Goal: Task Accomplishment & Management: Use online tool/utility

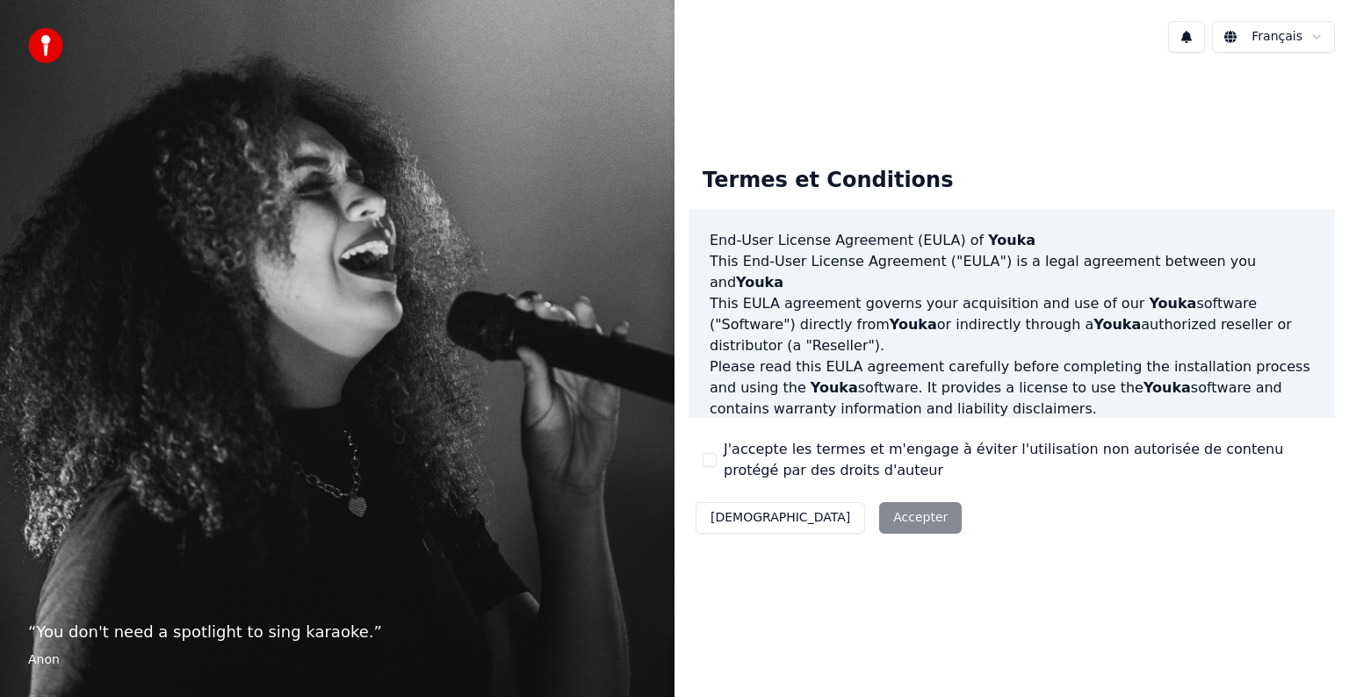
click at [821, 517] on div "Décliner Accepter" at bounding box center [829, 518] width 280 height 46
click at [712, 460] on button "J'accepte les termes et m'engage à éviter l'utilisation non autorisée de conten…" at bounding box center [710, 460] width 14 height 14
click at [879, 519] on button "Accepter" at bounding box center [920, 518] width 83 height 32
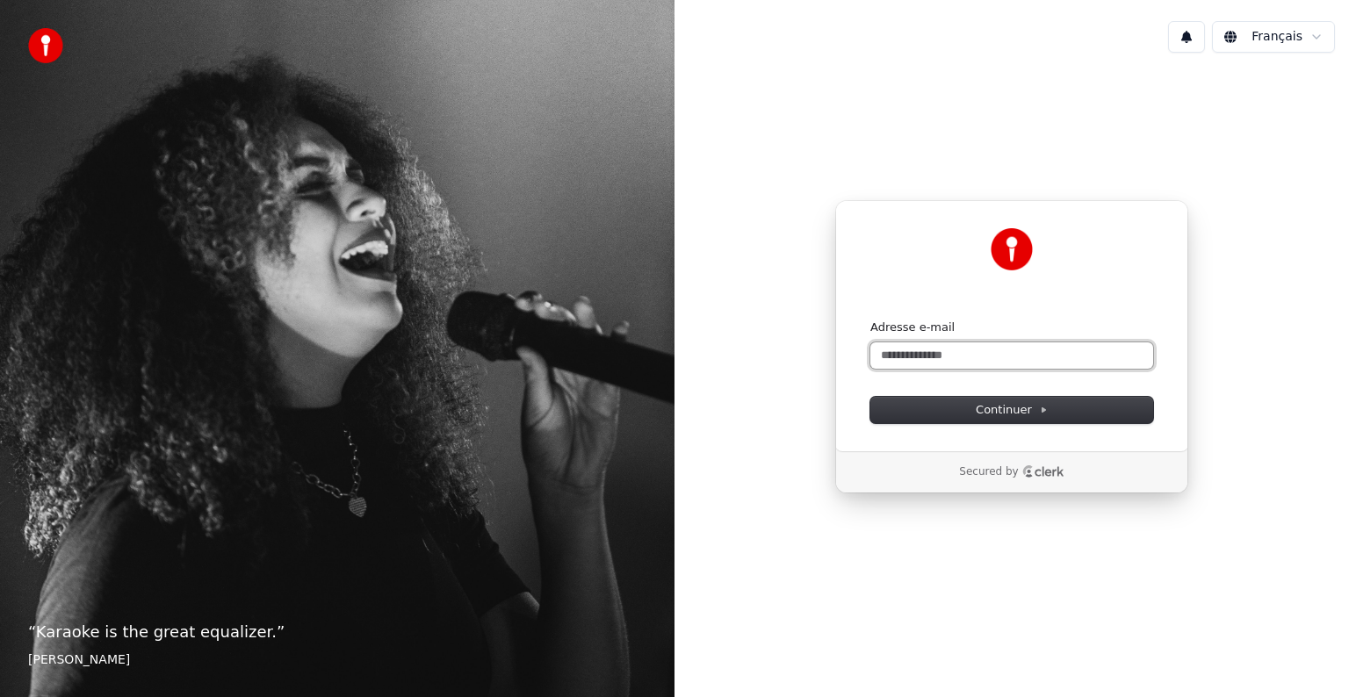
click at [956, 352] on input "Adresse e-mail" at bounding box center [1012, 356] width 283 height 26
click at [1007, 408] on span "Continuer" at bounding box center [1012, 410] width 72 height 16
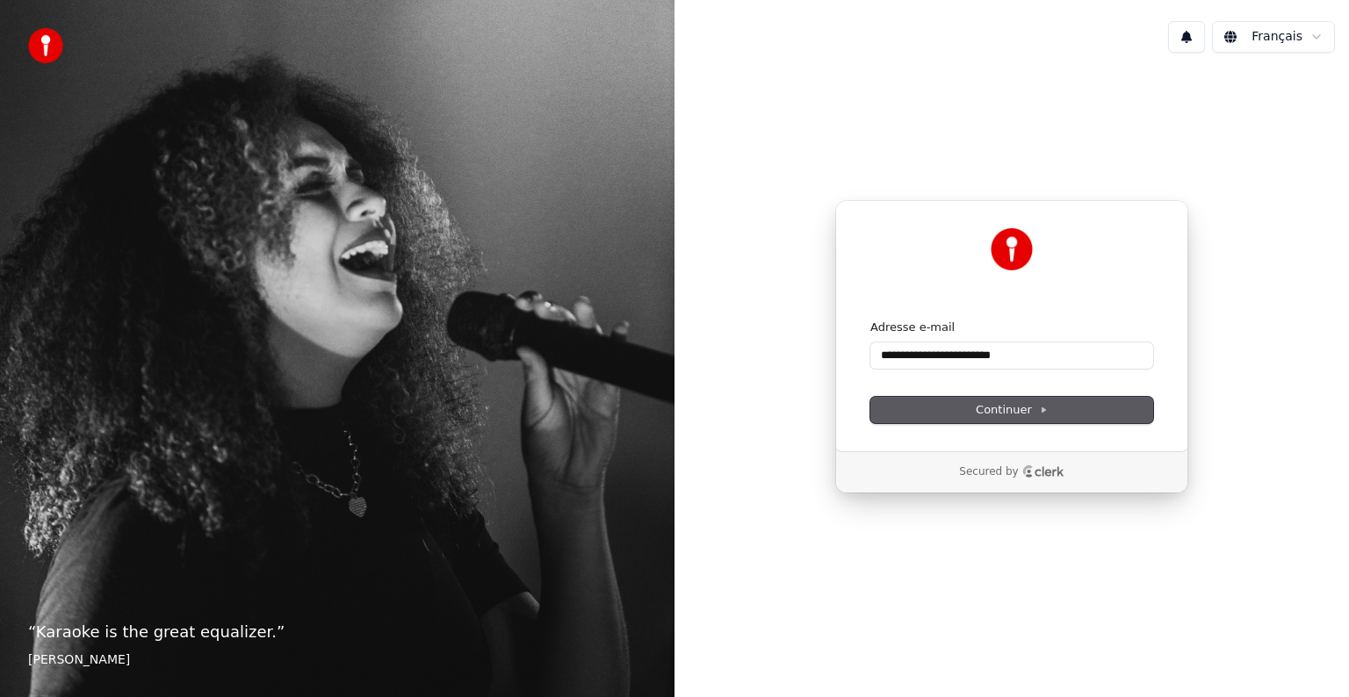
type input "**********"
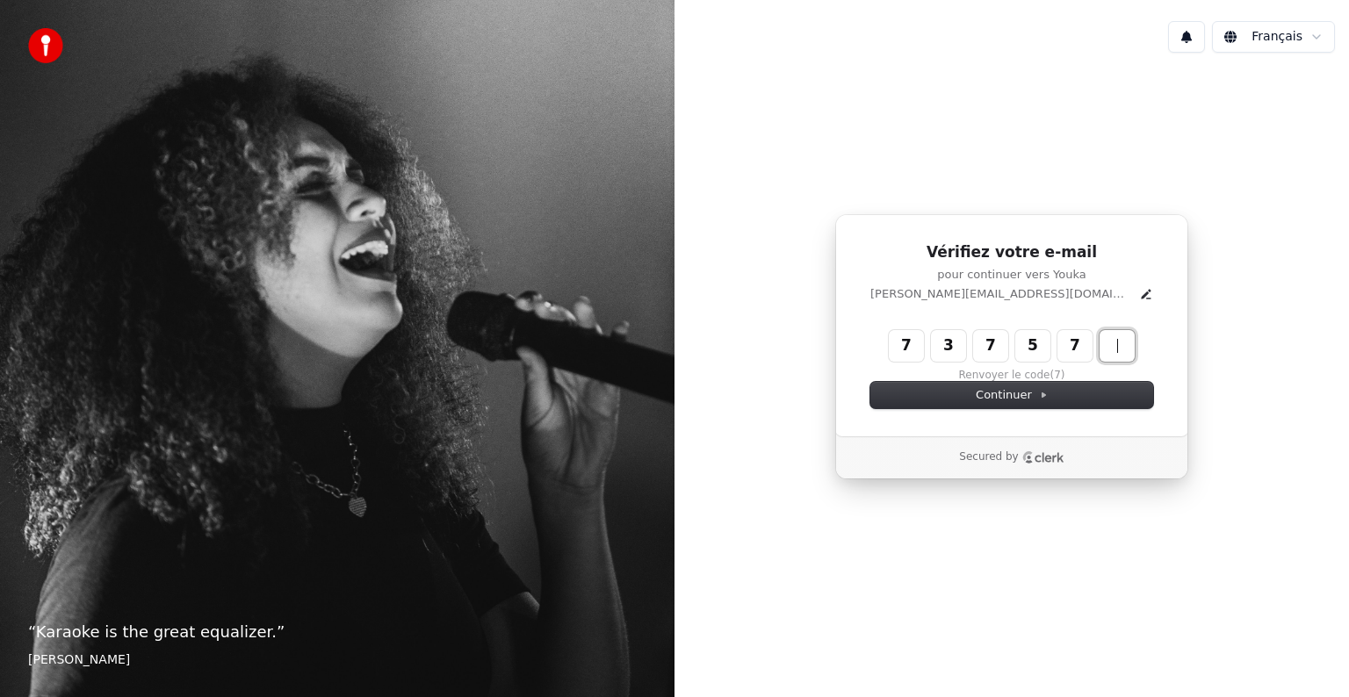
type input "******"
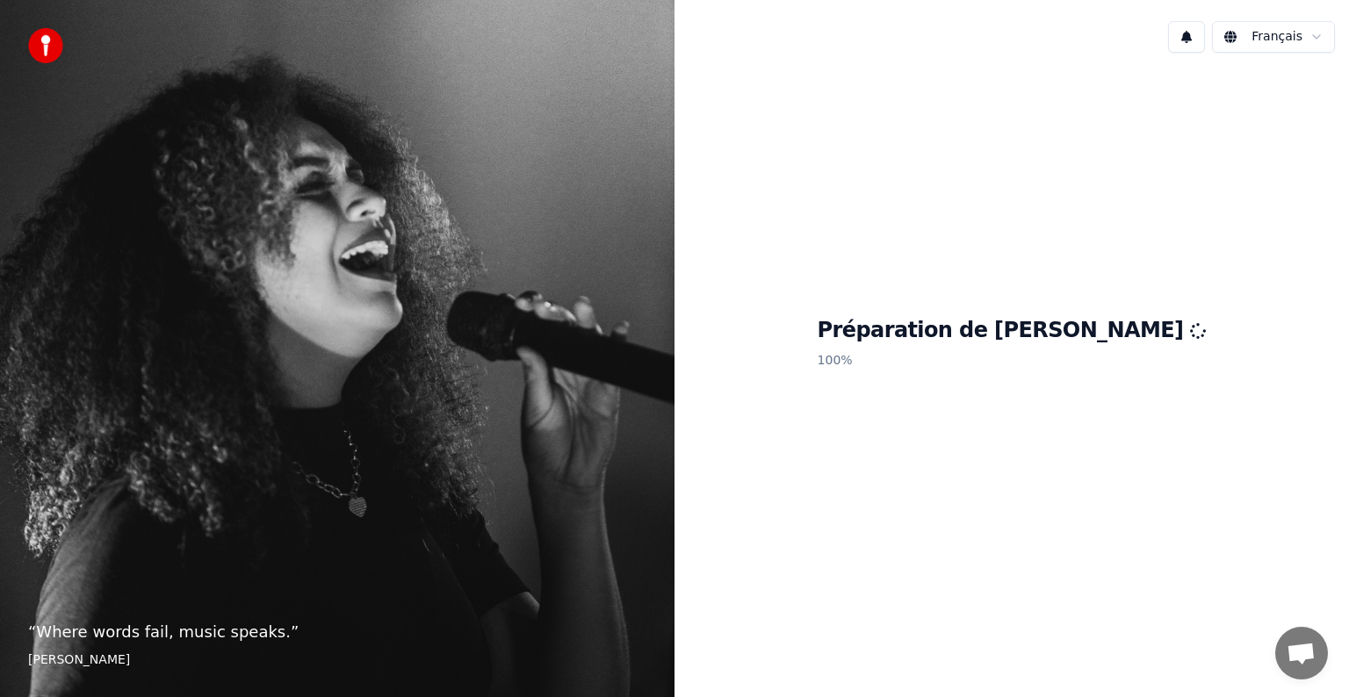
click at [881, 527] on div "Préparation de Youka 100 %" at bounding box center [1012, 347] width 675 height 560
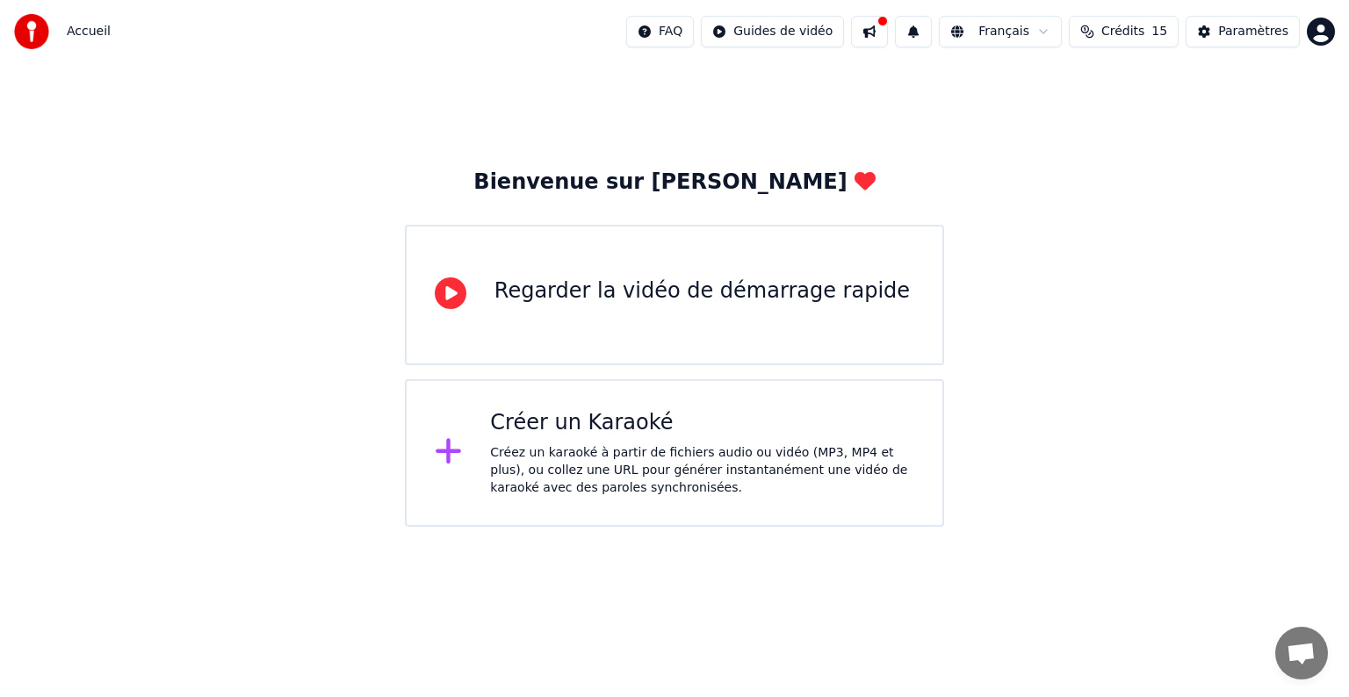
click at [574, 288] on div "Regarder la vidéo de démarrage rapide" at bounding box center [703, 292] width 416 height 28
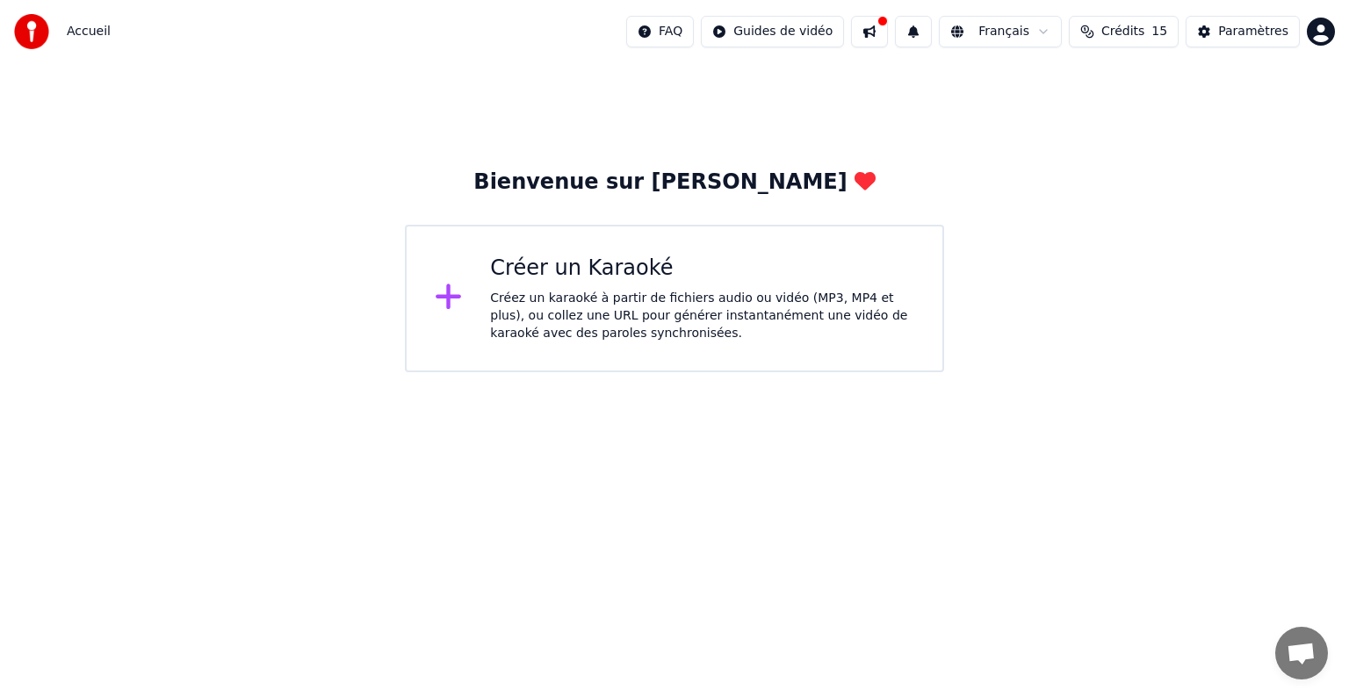
click at [610, 267] on div "Créer un Karaoké" at bounding box center [702, 269] width 424 height 28
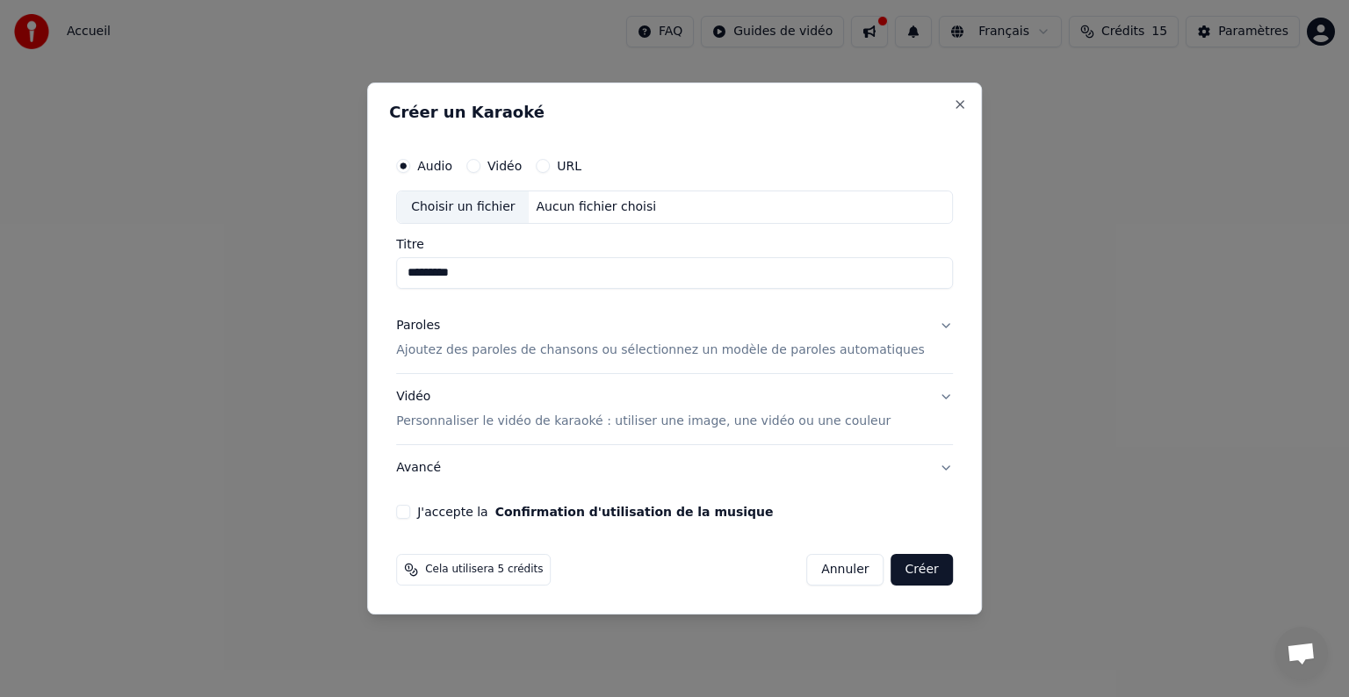
type input "*********"
click at [537, 352] on p "Ajoutez des paroles de chansons ou sélectionnez un modèle de paroles automatiqu…" at bounding box center [660, 351] width 529 height 18
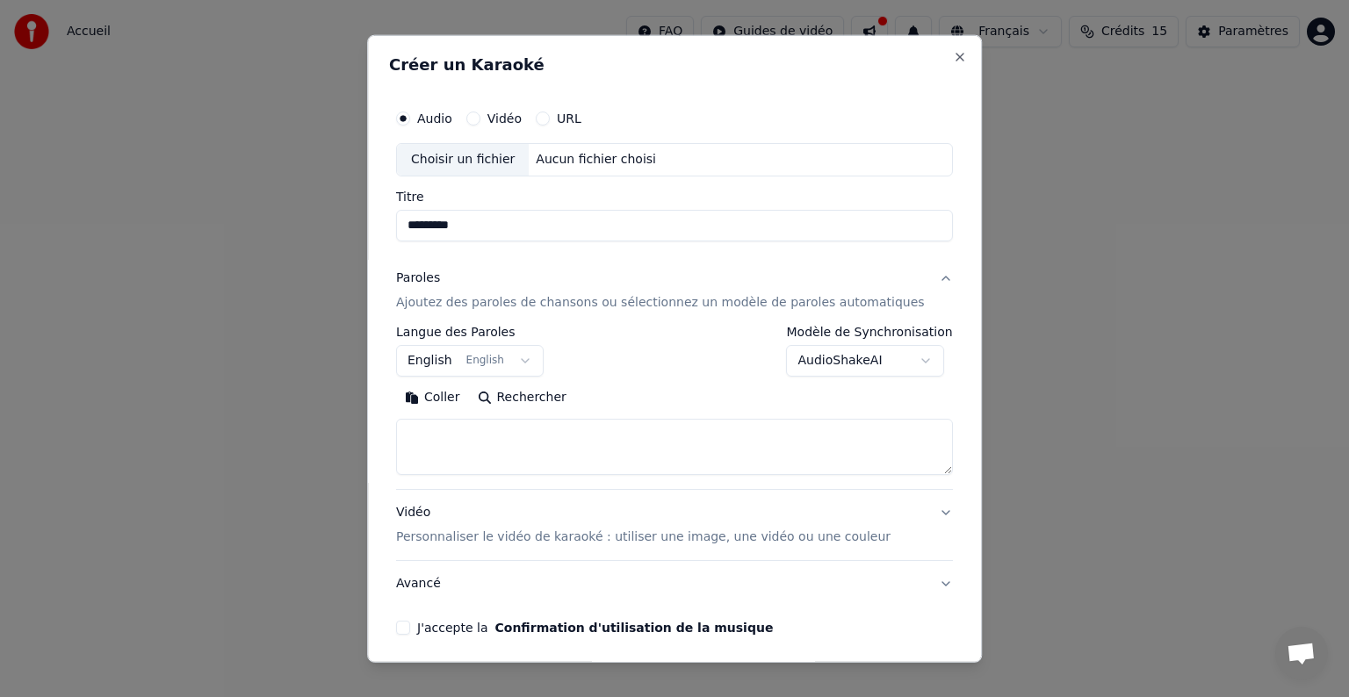
click at [487, 158] on div "Choisir un fichier" at bounding box center [463, 160] width 132 height 32
click at [608, 161] on div "Aucun fichier choisi" at bounding box center [597, 160] width 134 height 18
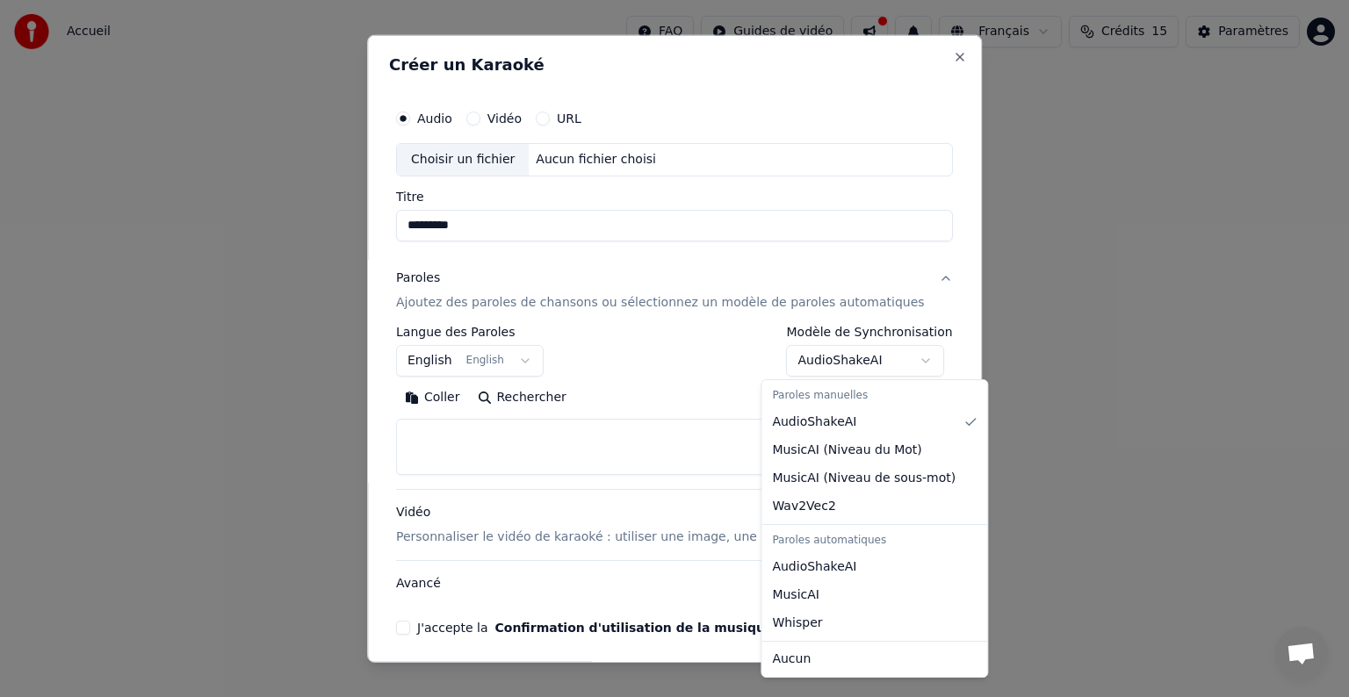
click at [900, 358] on body "**********" at bounding box center [674, 186] width 1349 height 372
click at [1185, 348] on div at bounding box center [674, 348] width 1349 height 697
click at [900, 359] on body "**********" at bounding box center [674, 186] width 1349 height 372
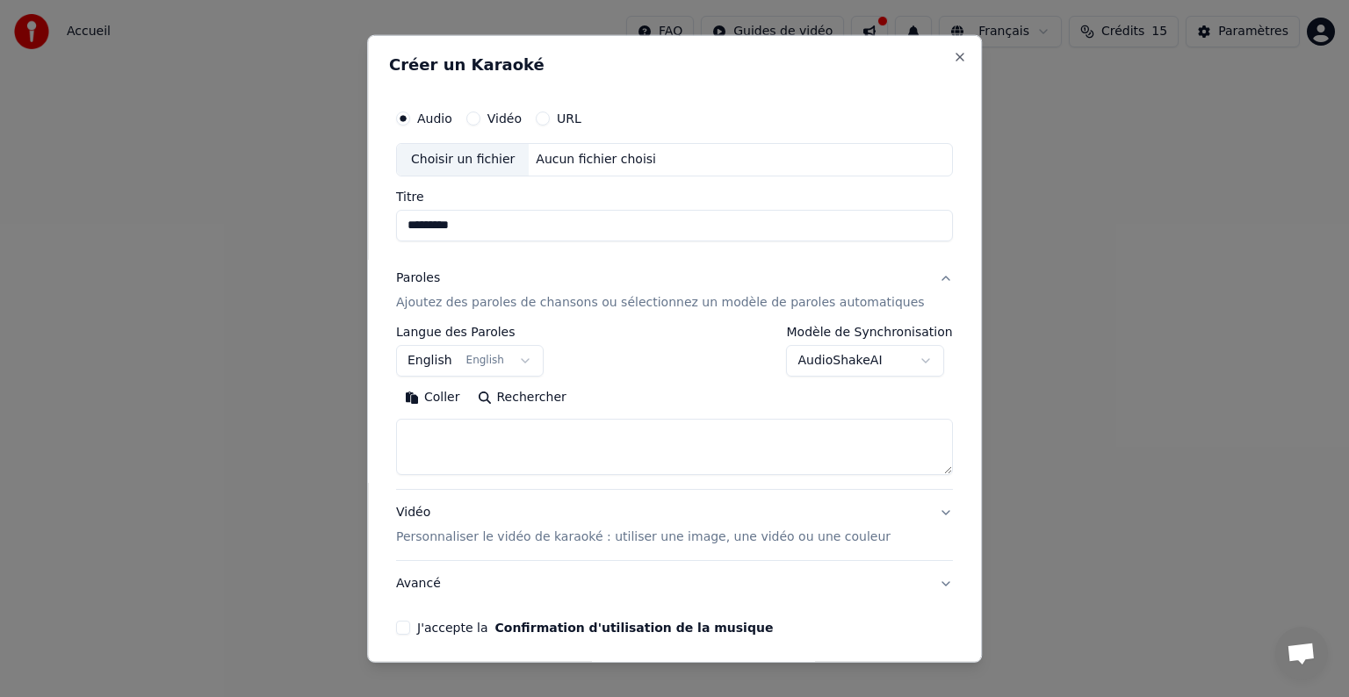
click at [1162, 138] on div at bounding box center [674, 348] width 1349 height 697
click at [461, 397] on button "Coller" at bounding box center [432, 398] width 73 height 28
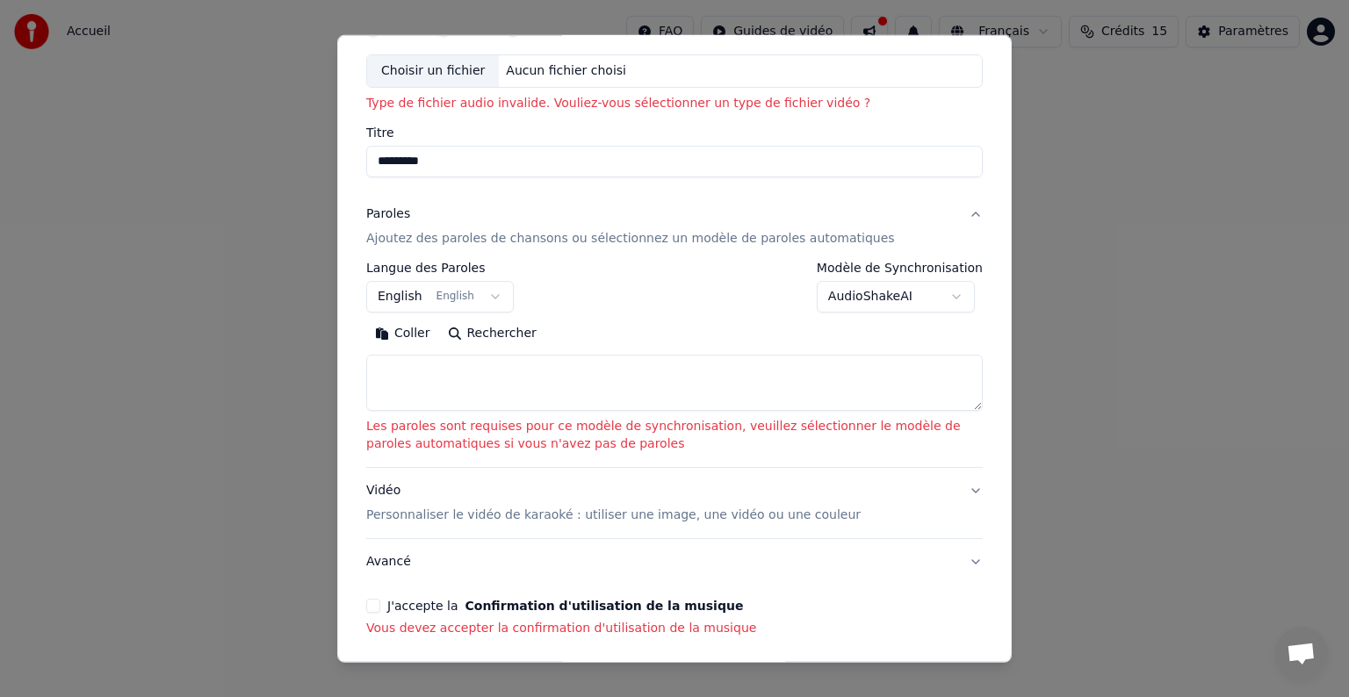
scroll to position [158, 0]
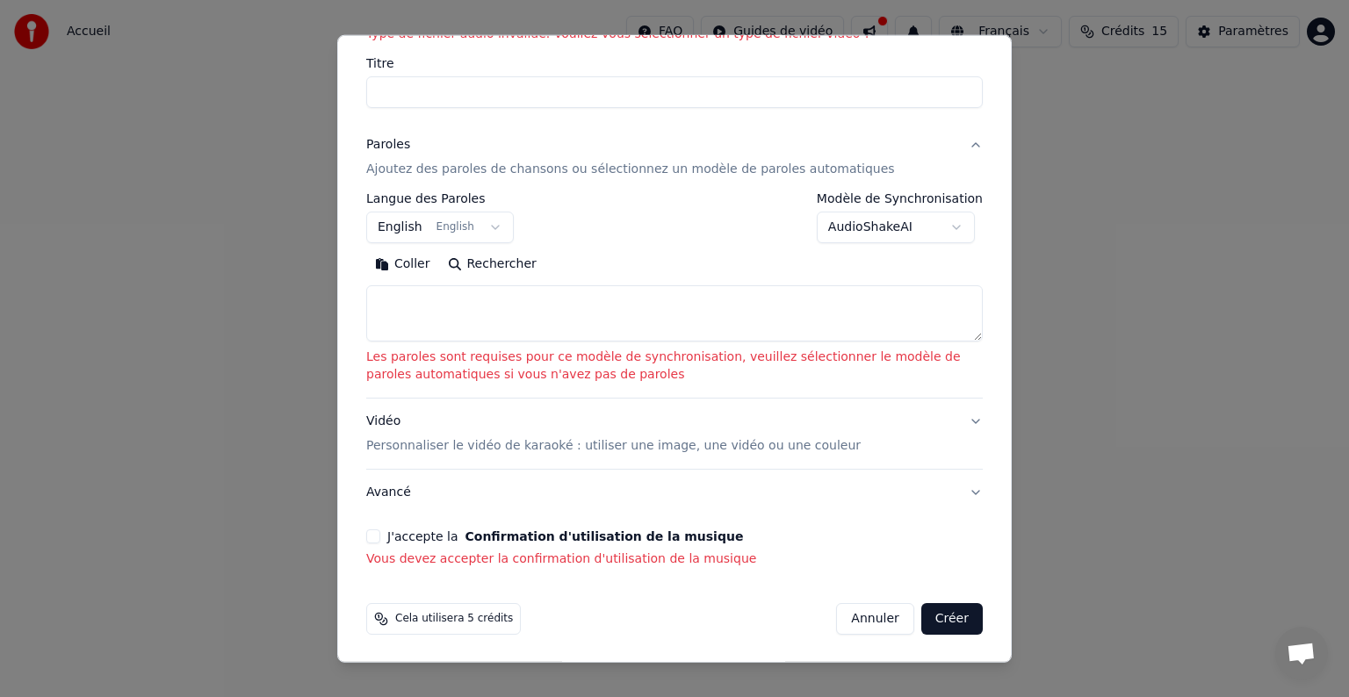
select select
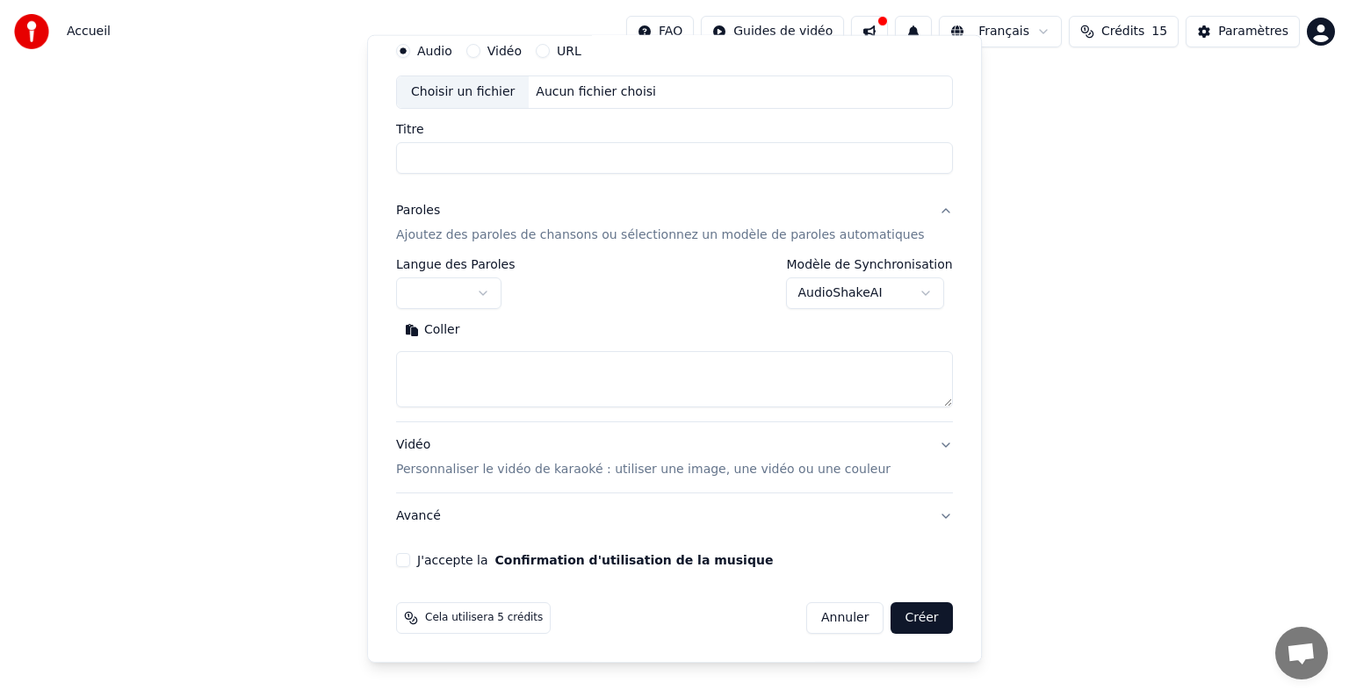
scroll to position [67, 0]
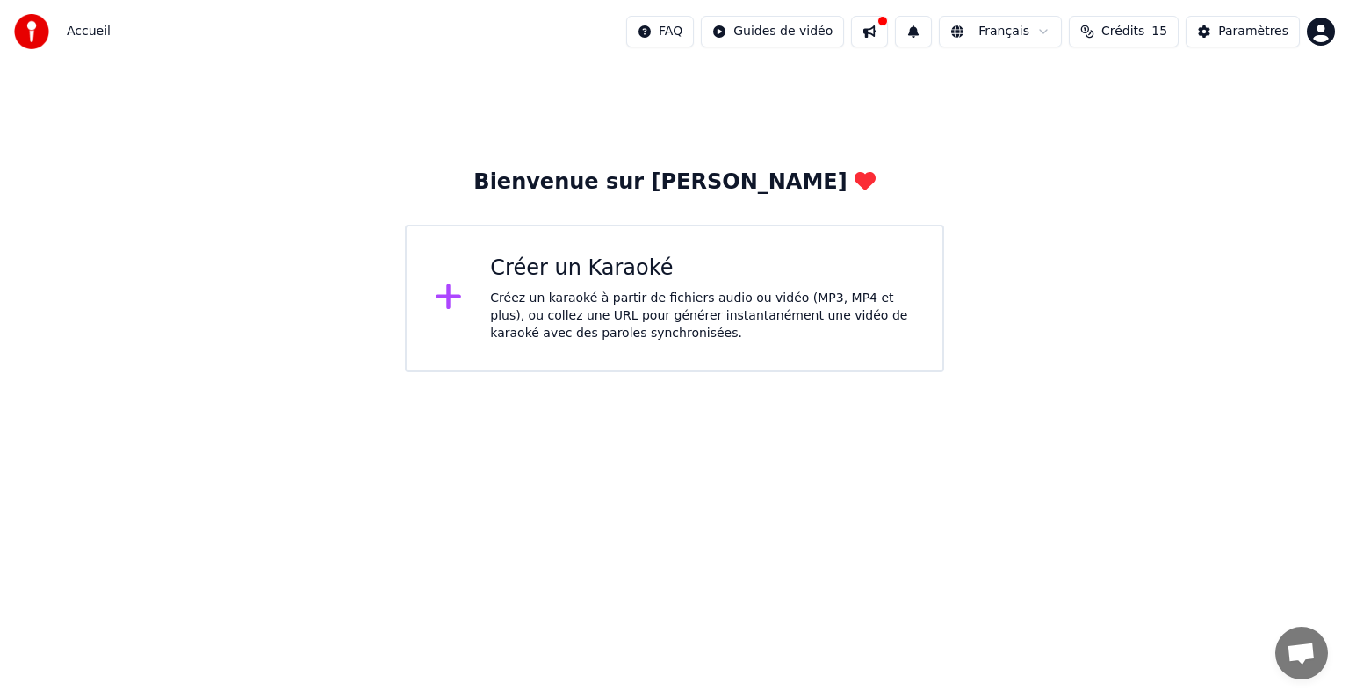
click at [579, 311] on div "Créez un karaoké à partir de fichiers audio ou vidéo (MP3, MP4 et plus), ou col…" at bounding box center [702, 316] width 424 height 53
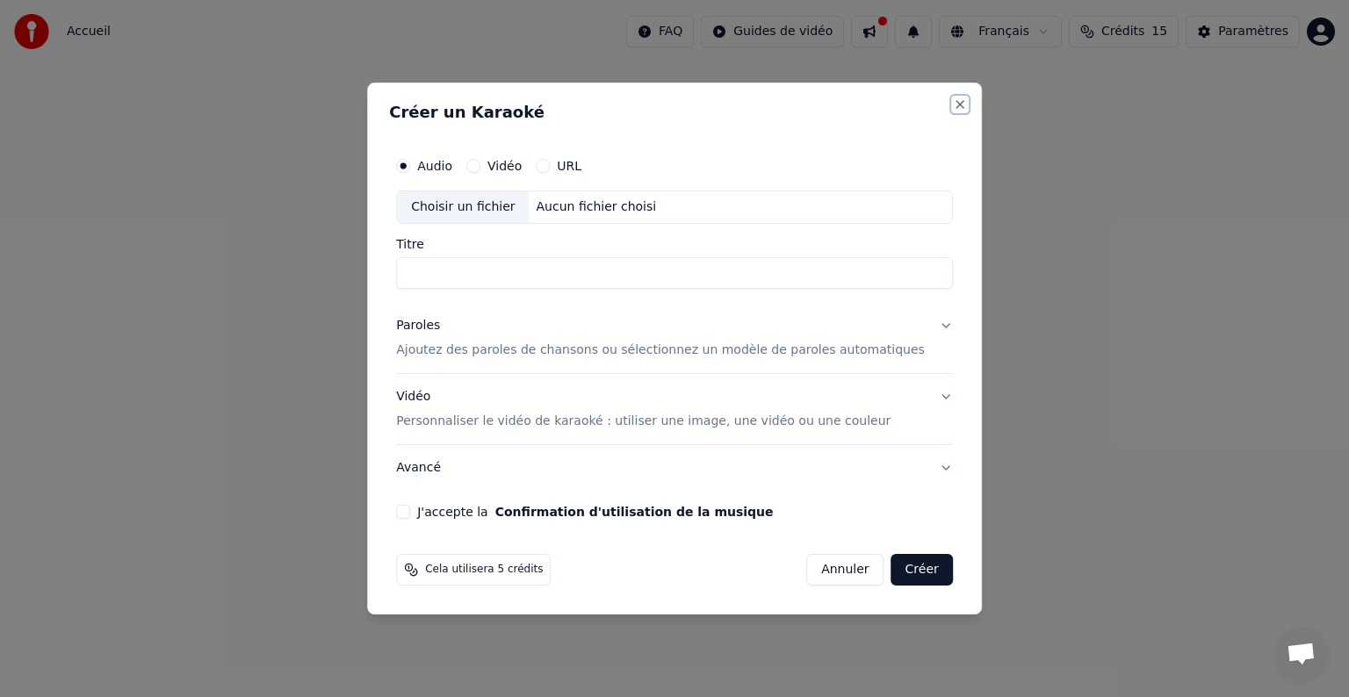
click at [953, 102] on button "Close" at bounding box center [960, 105] width 14 height 14
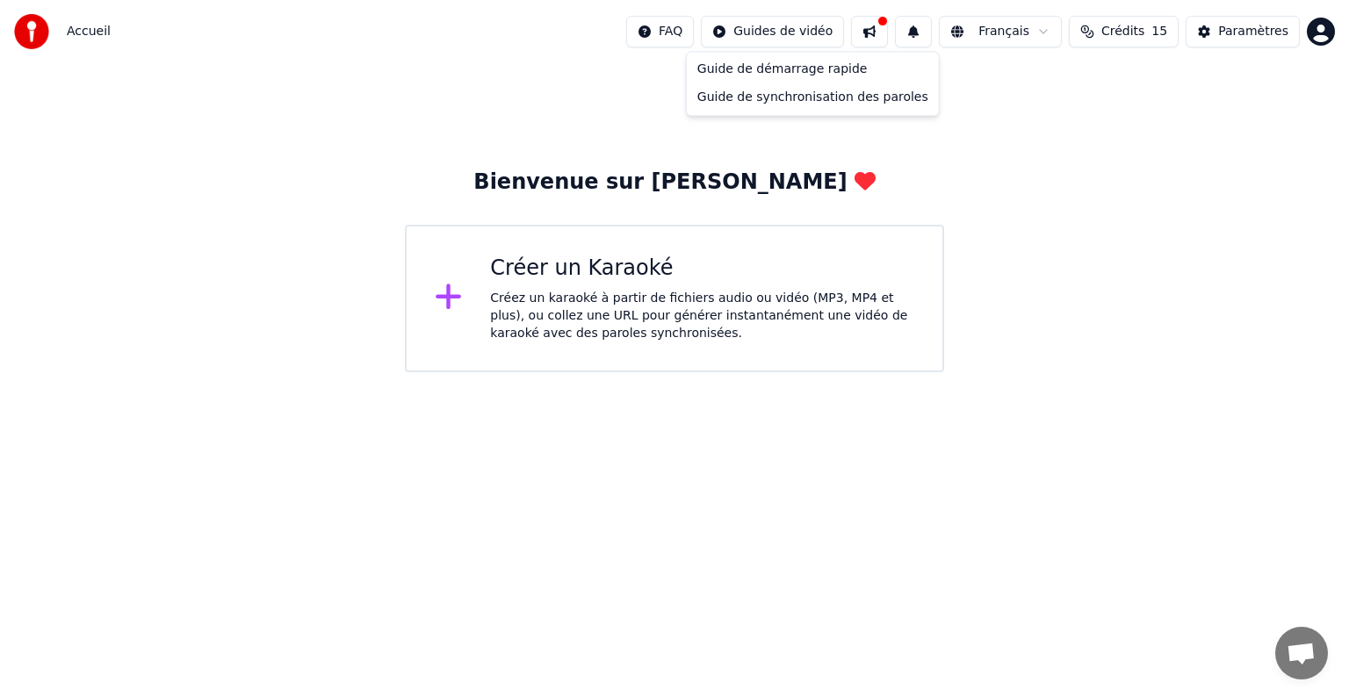
click at [819, 31] on html "Accueil FAQ Guides de vidéo Français Crédits 15 Paramètres Bienvenue sur Youka …" at bounding box center [674, 186] width 1349 height 372
click at [801, 71] on div "Guide de démarrage rapide" at bounding box center [812, 69] width 245 height 28
click at [1015, 372] on html "Accueil FAQ Guides de vidéo Français Crédits 15 Paramètres Bienvenue sur Youka …" at bounding box center [674, 186] width 1349 height 372
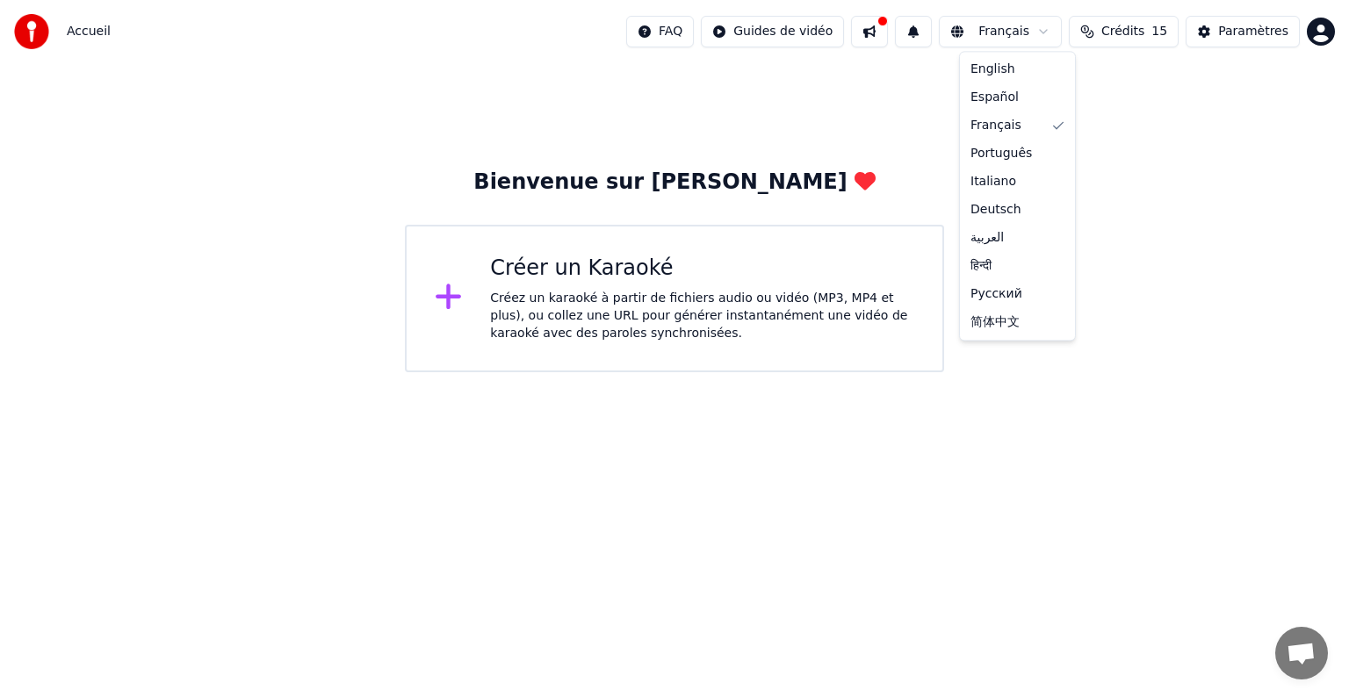
click at [1054, 33] on html "Accueil FAQ Guides de vidéo Français Crédits 15 Paramètres Bienvenue sur Youka …" at bounding box center [674, 186] width 1349 height 372
click at [1142, 30] on span "Crédits" at bounding box center [1123, 32] width 43 height 18
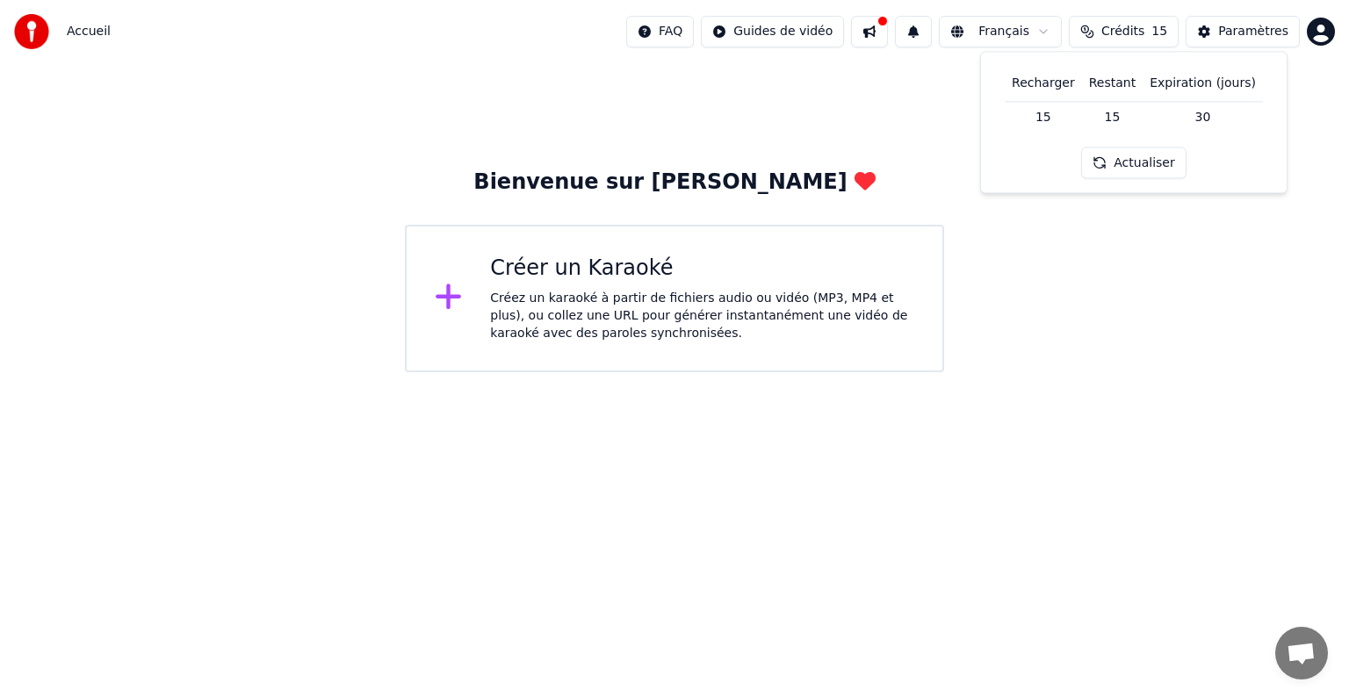
click at [1117, 281] on div "Bienvenue sur [PERSON_NAME] un Karaoké Créez un karaoké à partir de fichiers au…" at bounding box center [674, 217] width 1349 height 309
click at [1254, 32] on div "Paramètres" at bounding box center [1253, 32] width 70 height 18
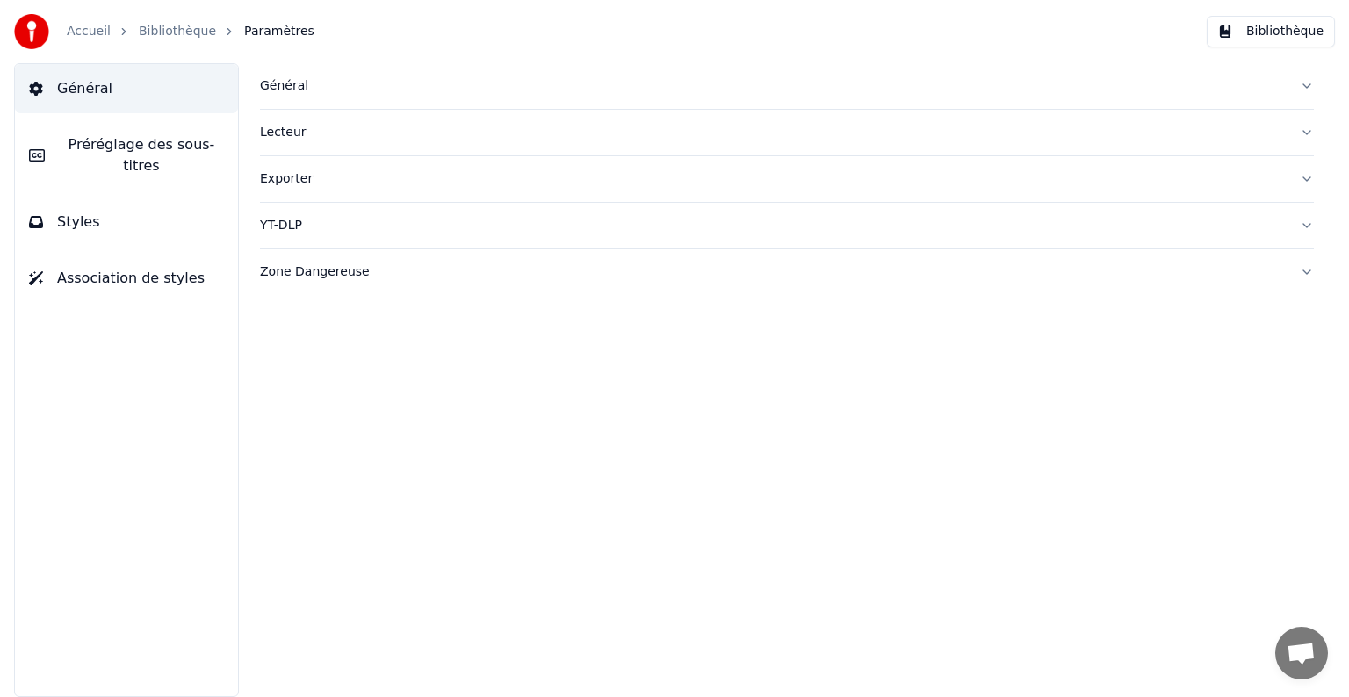
click at [761, 482] on div "Général Lecteur Exporter YT-DLP Zone Dangereuse" at bounding box center [787, 380] width 1124 height 634
click at [70, 85] on span "Général" at bounding box center [84, 88] width 55 height 21
click at [288, 84] on div "Général" at bounding box center [773, 86] width 1026 height 18
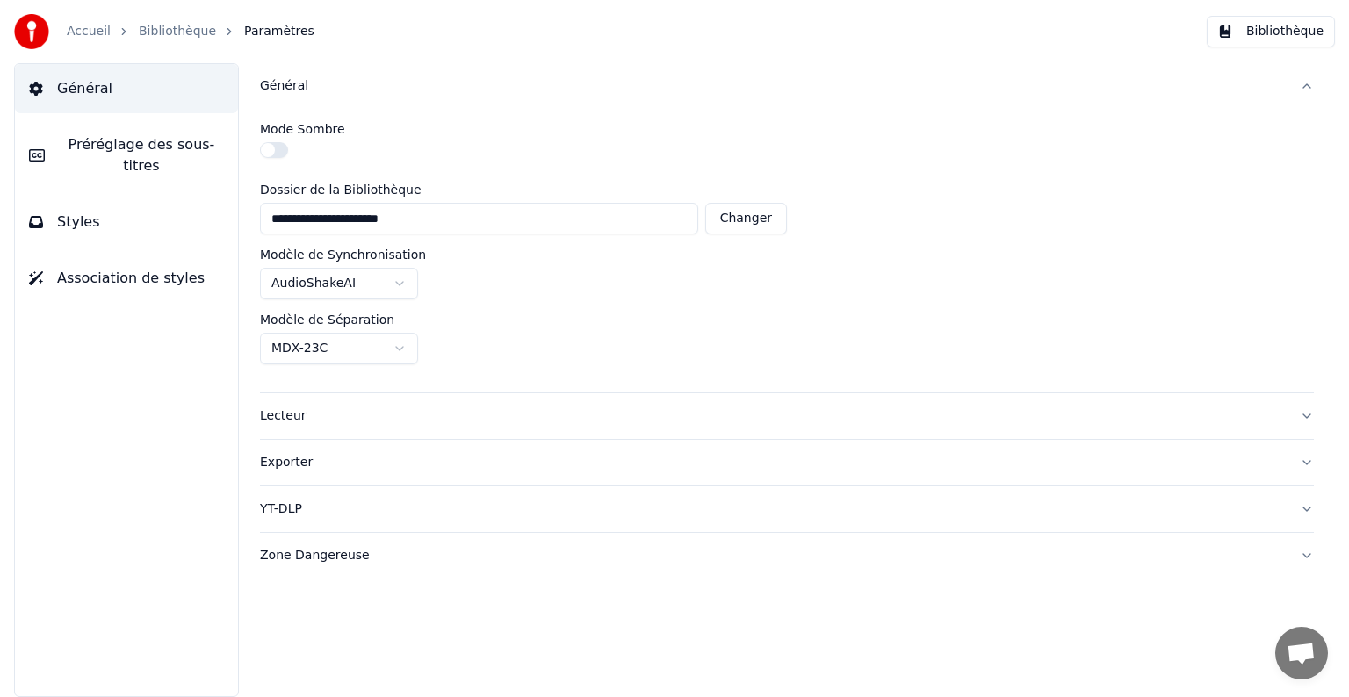
click at [278, 153] on button "button" at bounding box center [274, 150] width 28 height 16
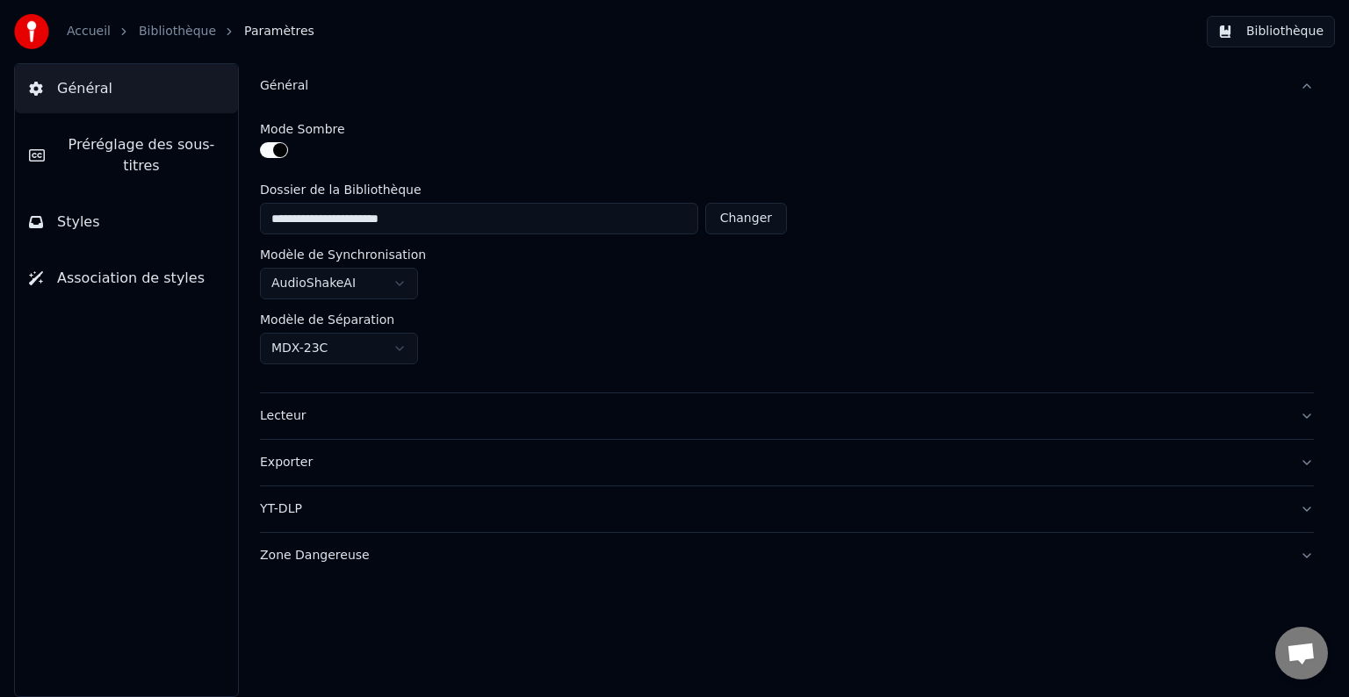
click at [268, 148] on button "button" at bounding box center [274, 150] width 28 height 16
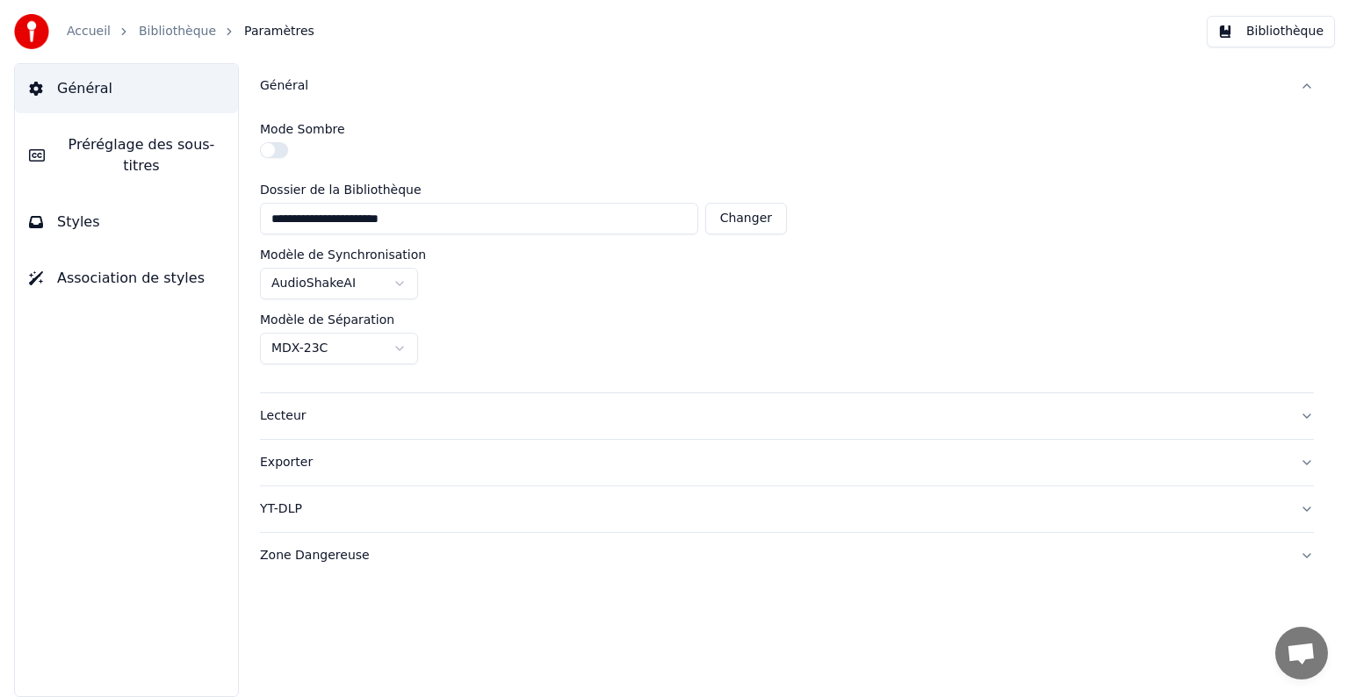
click at [401, 565] on button "Zone Dangereuse" at bounding box center [787, 556] width 1054 height 46
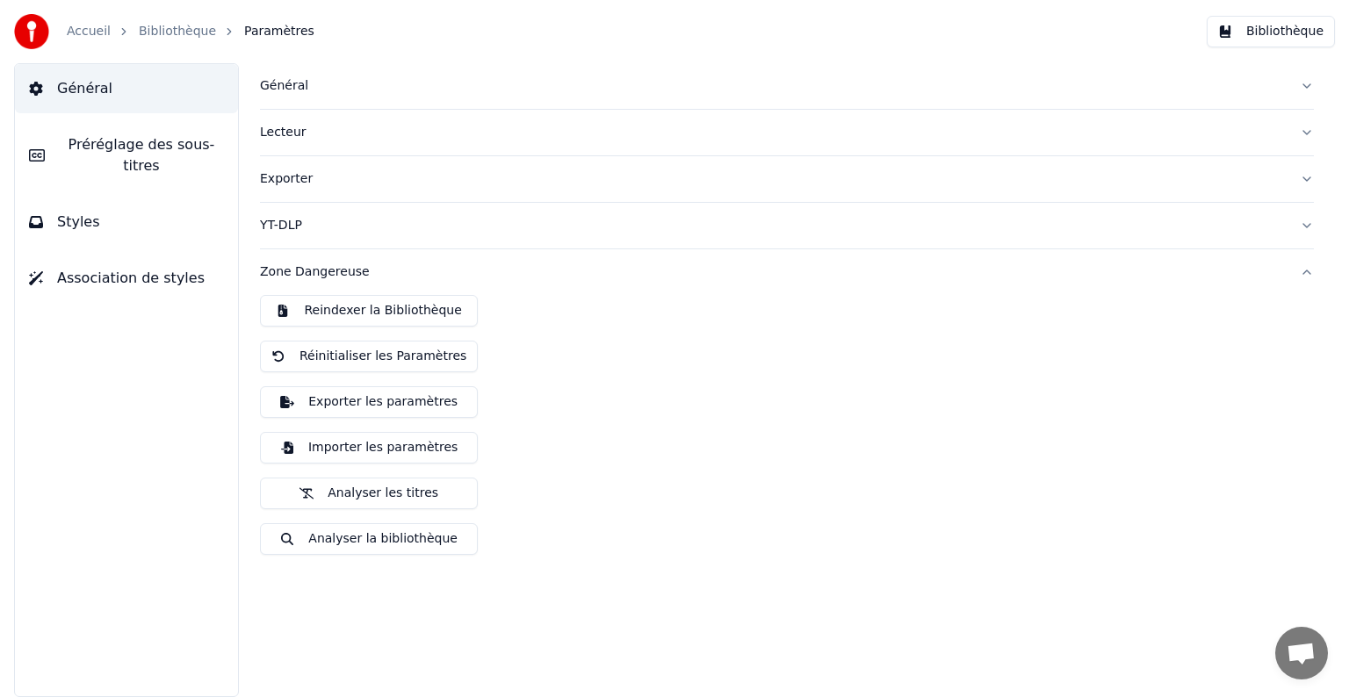
click at [627, 422] on div "Reindexer la Bibliothèque Réinitialiser les Paramètres Exporter les paramètres …" at bounding box center [787, 432] width 1054 height 274
click at [1275, 35] on button "Bibliothèque" at bounding box center [1271, 32] width 128 height 32
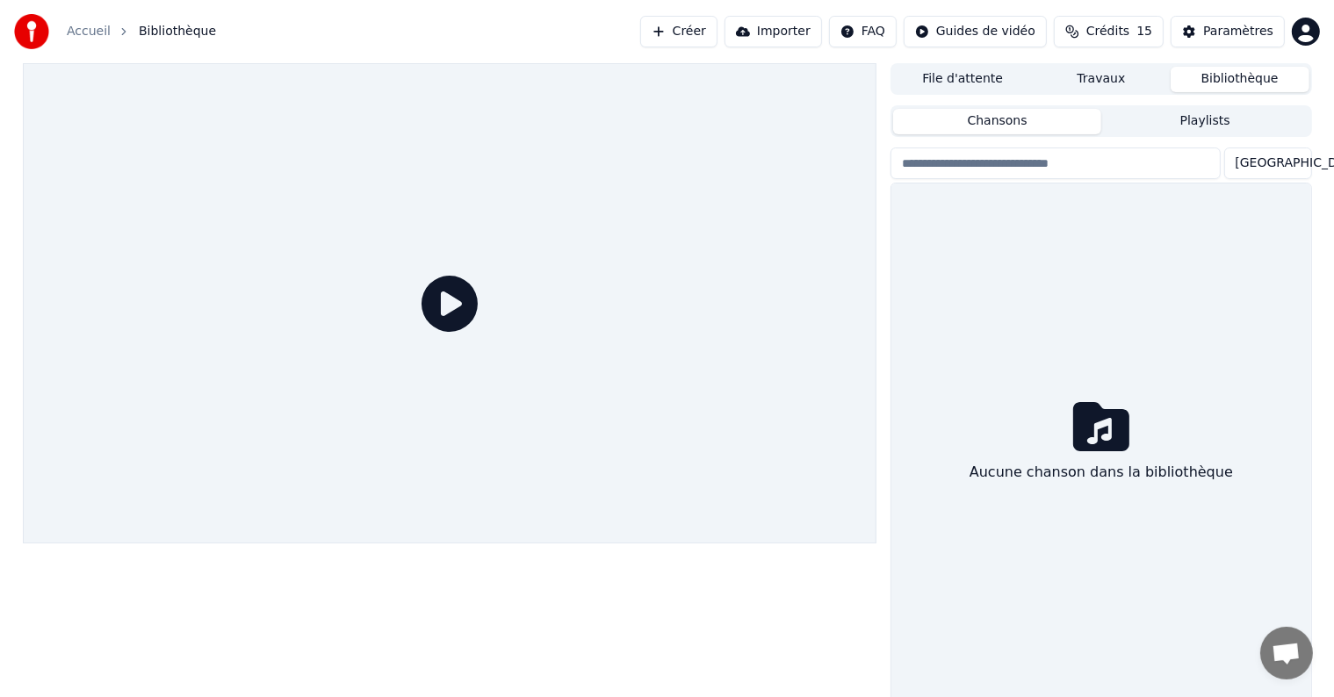
click at [448, 306] on icon at bounding box center [450, 304] width 56 height 56
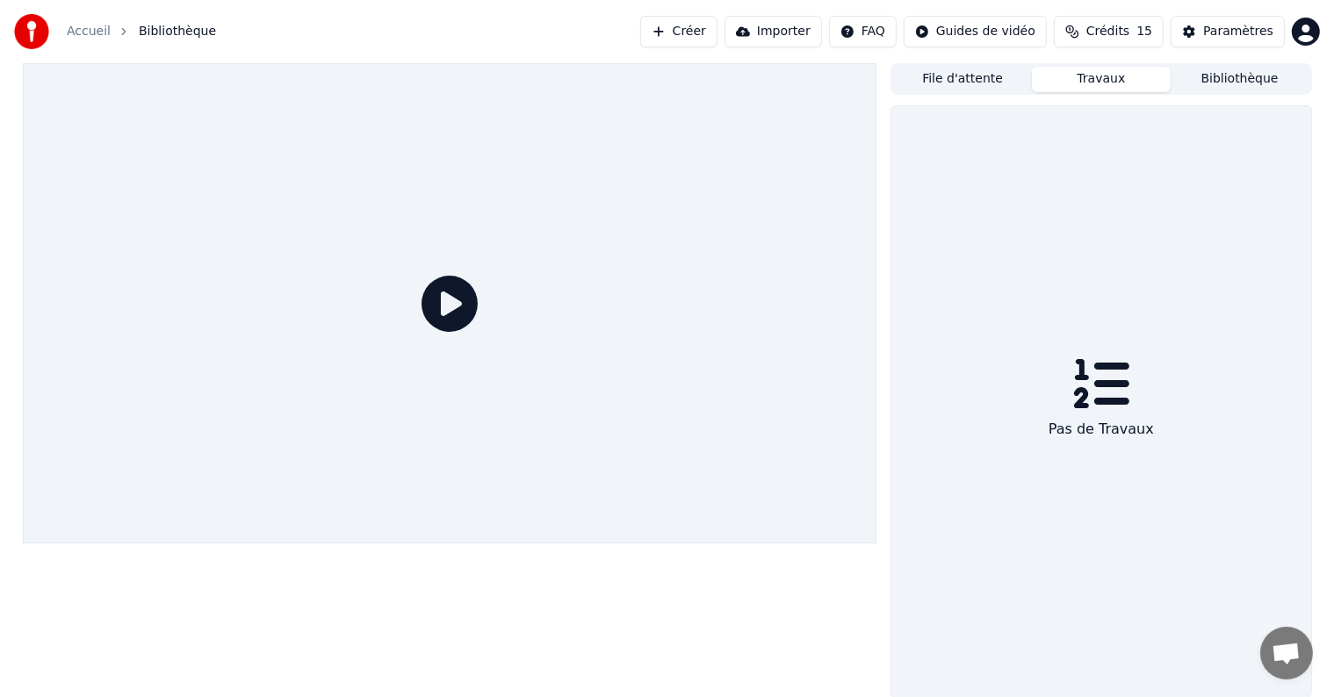
click at [1101, 80] on button "Travaux" at bounding box center [1101, 79] width 139 height 25
click at [798, 31] on button "Importer" at bounding box center [774, 32] width 98 height 32
click at [801, 30] on button "Importer" at bounding box center [774, 32] width 98 height 32
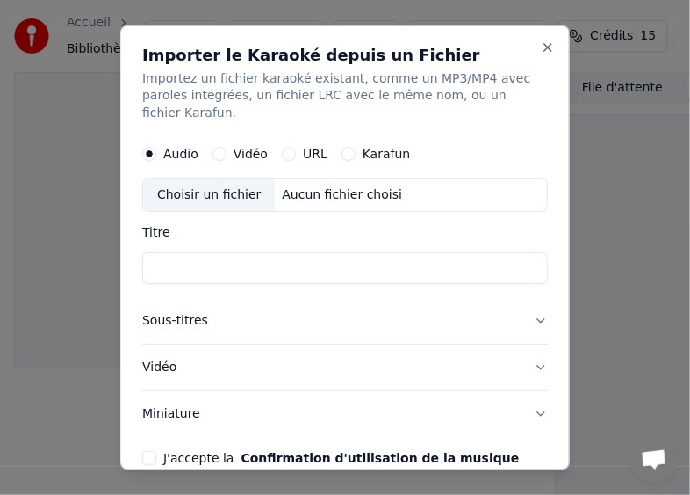
click at [151, 451] on button "J'accepte la Confirmation d'utilisation de la musique" at bounding box center [149, 458] width 14 height 14
click at [221, 179] on div "Choisir un fichier" at bounding box center [209, 195] width 132 height 32
type input "**********"
